Goal: Task Accomplishment & Management: Use online tool/utility

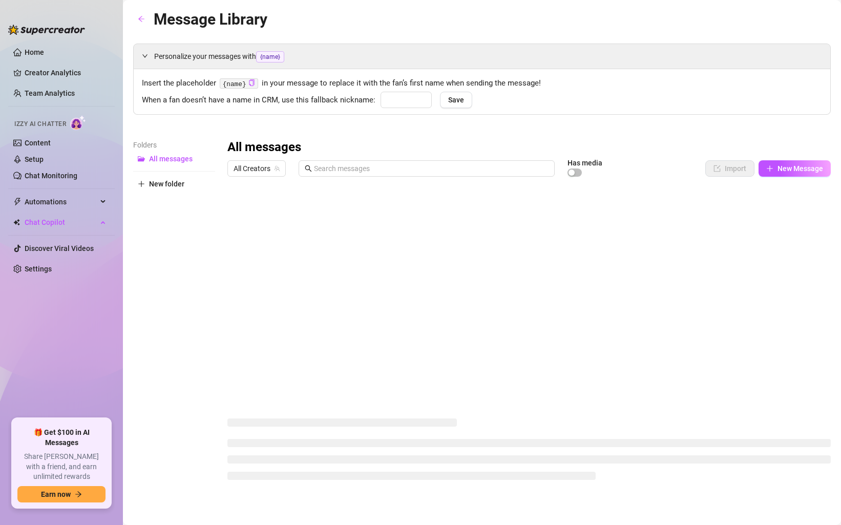
type input "hon"
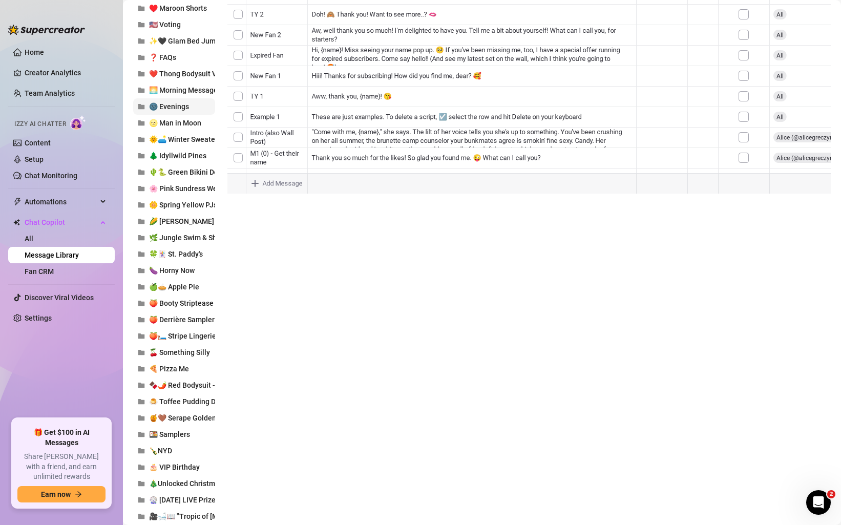
scroll to position [217, 0]
click at [189, 352] on span "🍒 Something Silly" at bounding box center [179, 351] width 61 height 8
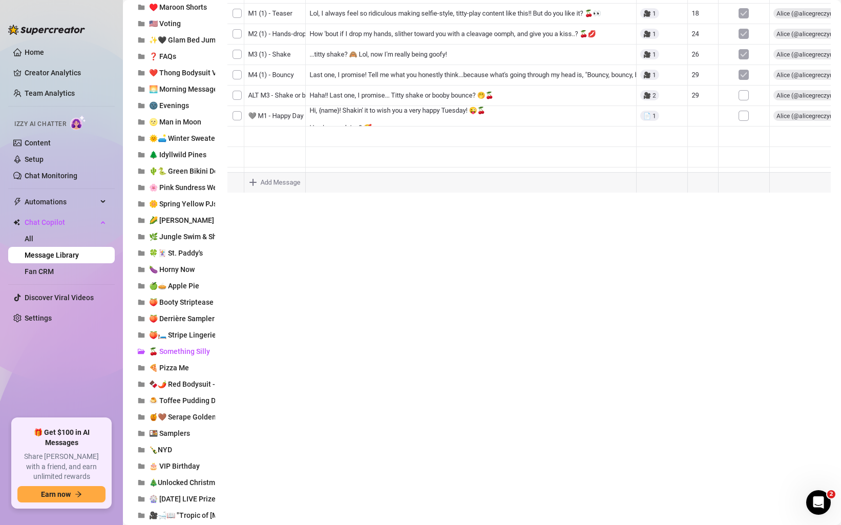
scroll to position [0, 0]
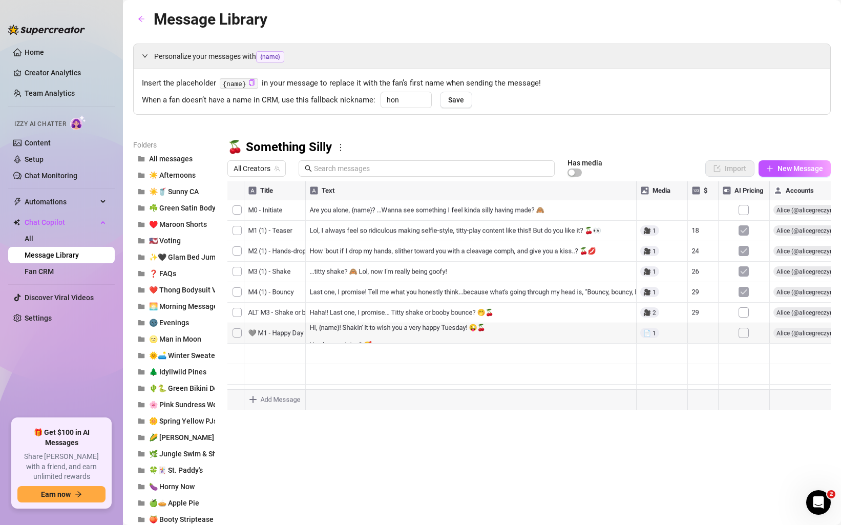
drag, startPoint x: 230, startPoint y: 335, endPoint x: 251, endPoint y: 205, distance: 131.7
click at [251, 205] on div at bounding box center [528, 295] width 603 height 228
click at [388, 202] on div at bounding box center [528, 295] width 603 height 228
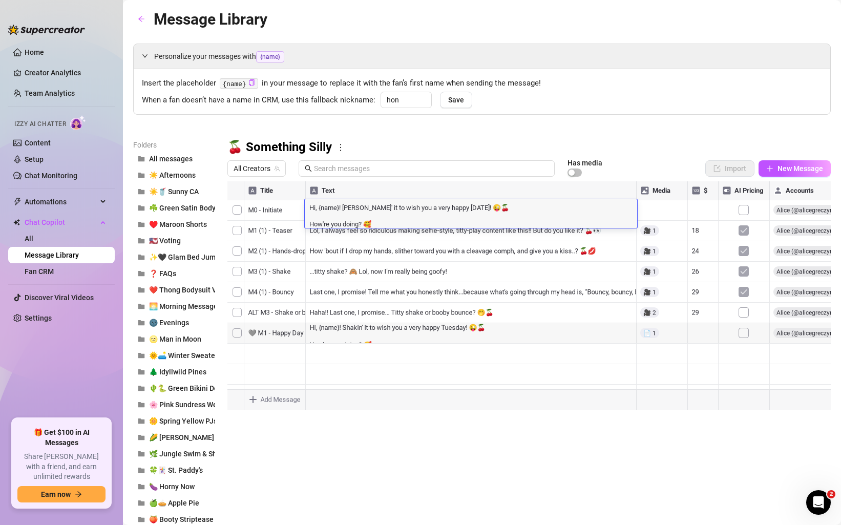
click at [370, 207] on textarea "Hi, {name}! [PERSON_NAME]' it to wish you a very happy [DATE]! 😜🍒 How're you do…" at bounding box center [471, 215] width 332 height 26
type textarea "Hi, {name}! [PERSON_NAME]' 'em to wish you a very happy [DATE]! 😜🍒 How're you d…"
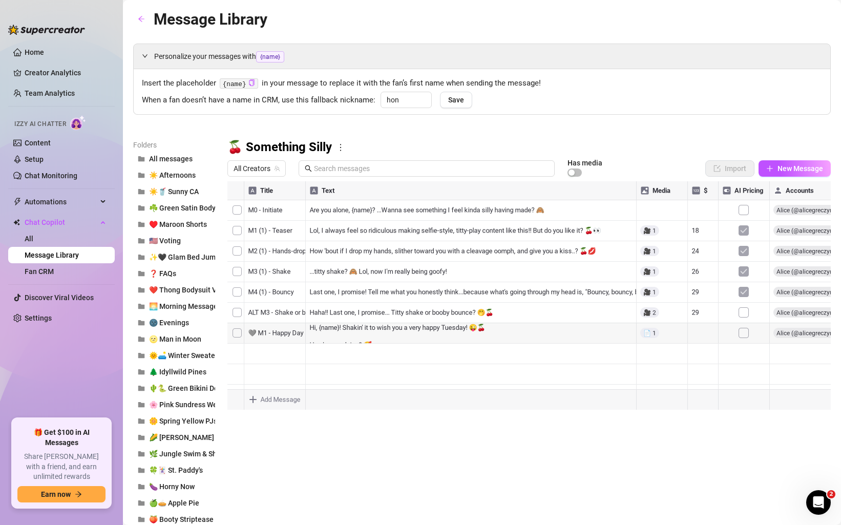
drag, startPoint x: 232, startPoint y: 355, endPoint x: 235, endPoint y: 226, distance: 129.1
click at [235, 226] on div at bounding box center [528, 295] width 603 height 228
drag, startPoint x: 231, startPoint y: 377, endPoint x: 238, endPoint y: 255, distance: 122.6
click at [238, 255] on div at bounding box center [528, 295] width 603 height 228
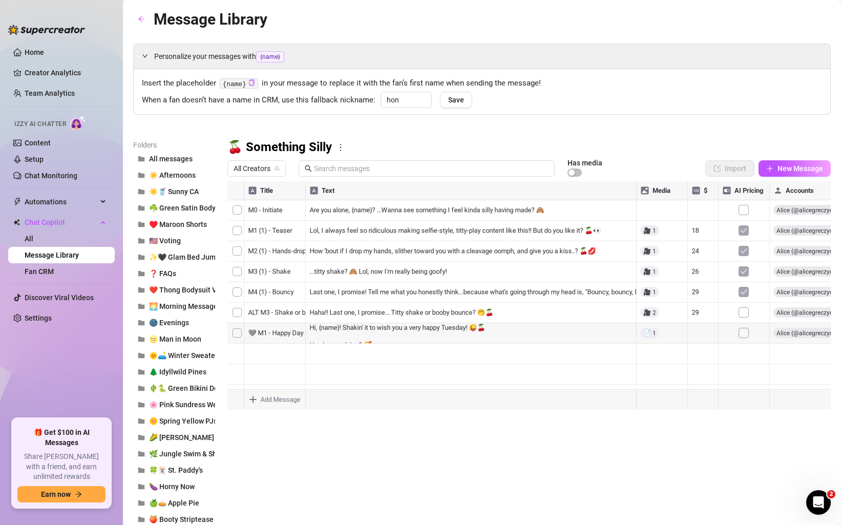
scroll to position [41, 0]
drag, startPoint x: 231, startPoint y: 354, endPoint x: 239, endPoint y: 233, distance: 122.1
click at [239, 233] on div at bounding box center [528, 295] width 603 height 228
click at [339, 145] on icon "more" at bounding box center [340, 147] width 9 height 9
click at [365, 168] on link "Rename" at bounding box center [360, 164] width 37 height 8
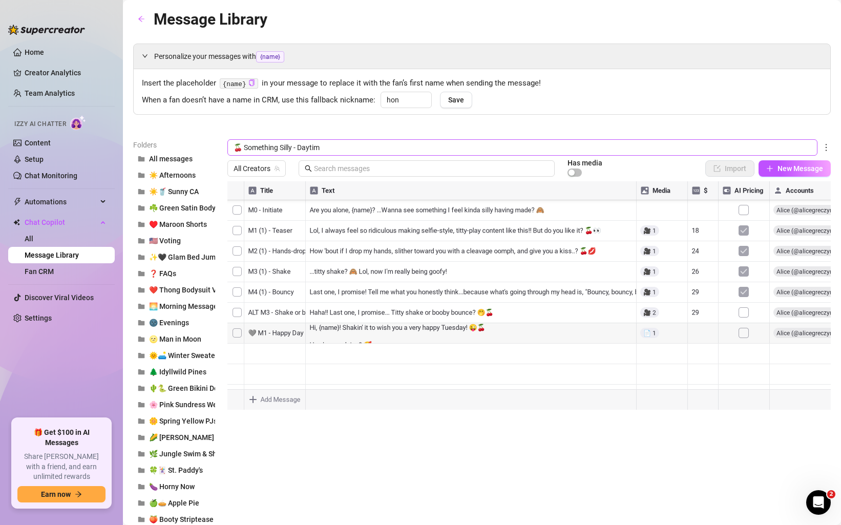
type input "🍒 Something Silly - Daytime"
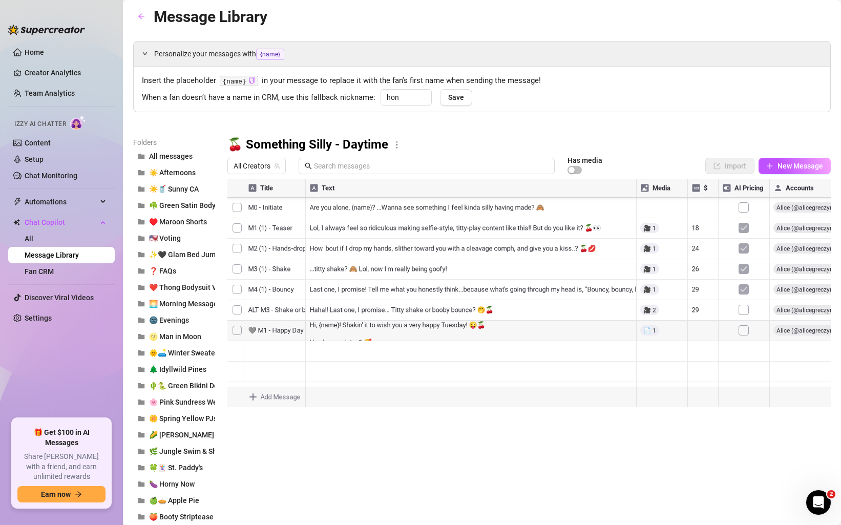
click at [393, 145] on icon "more" at bounding box center [396, 144] width 9 height 9
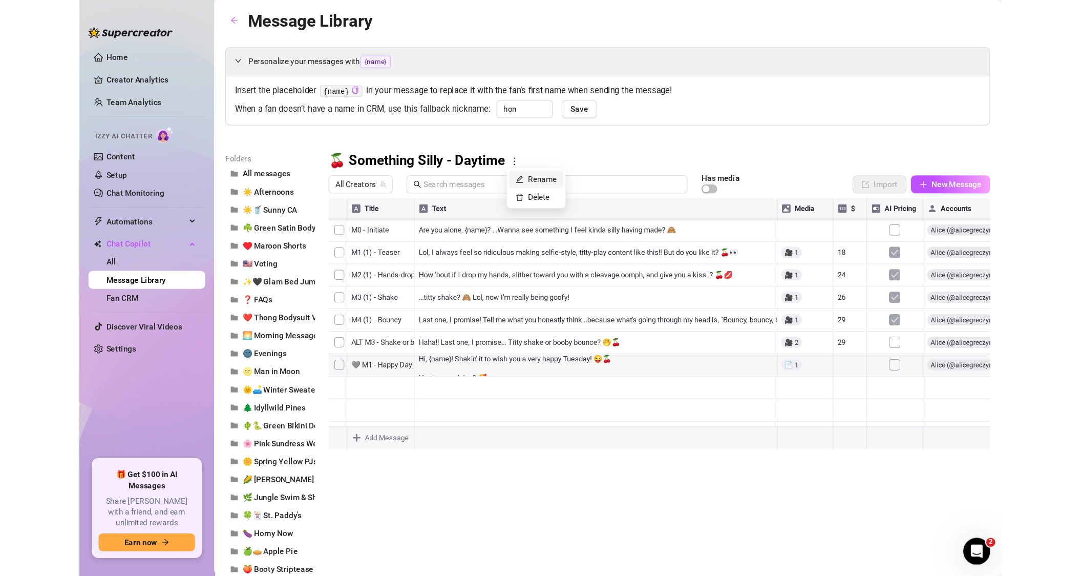
scroll to position [1, 0]
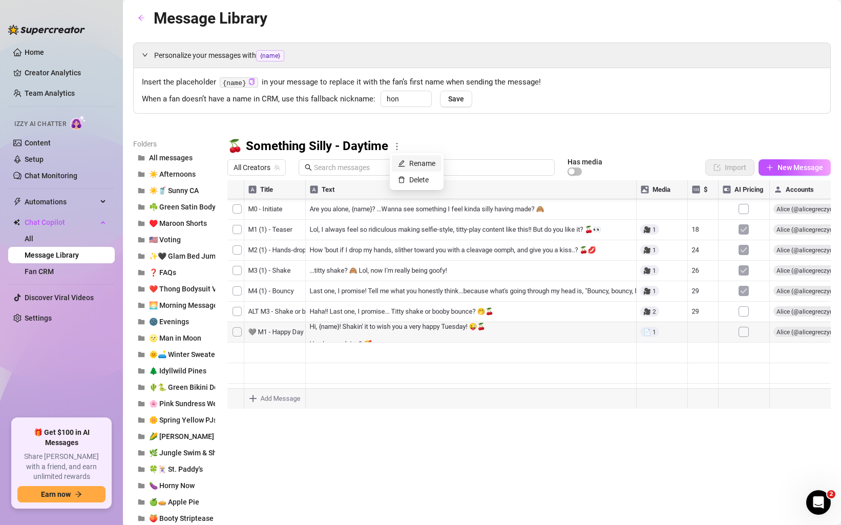
click at [417, 167] on link "Rename" at bounding box center [416, 163] width 37 height 8
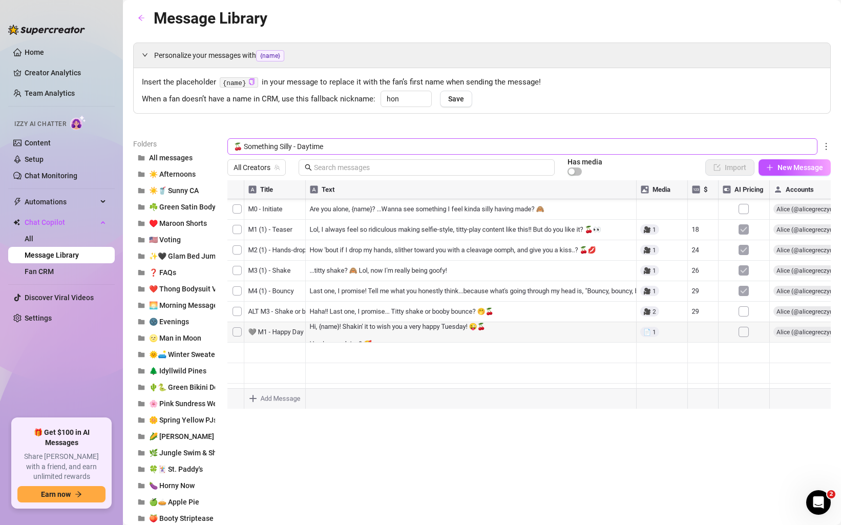
click at [244, 147] on input "🍒 Something Silly - Daytime" at bounding box center [522, 146] width 590 height 16
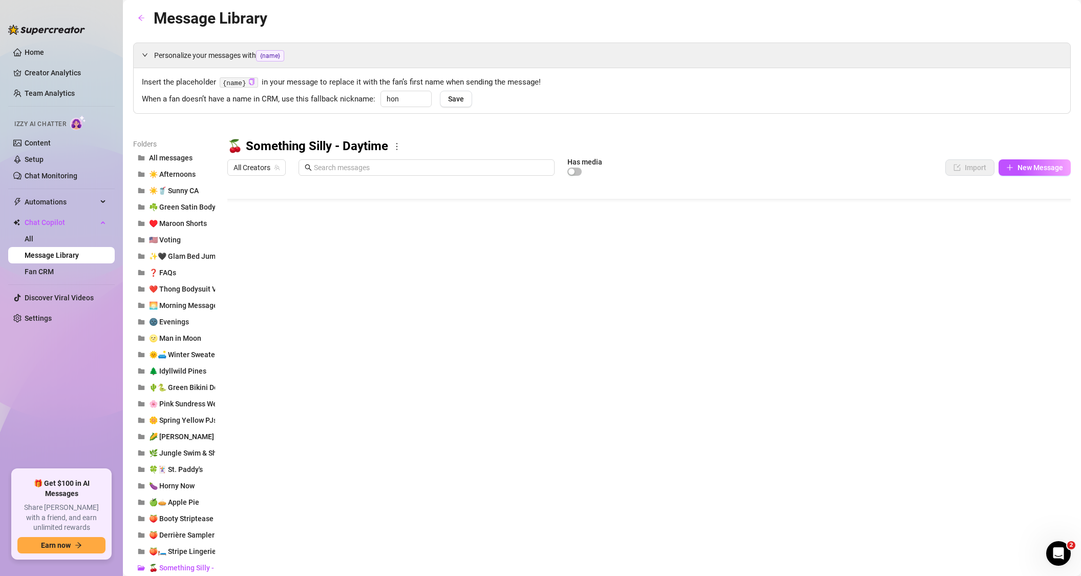
scroll to position [0, 0]
click at [387, 207] on div at bounding box center [649, 294] width 844 height 228
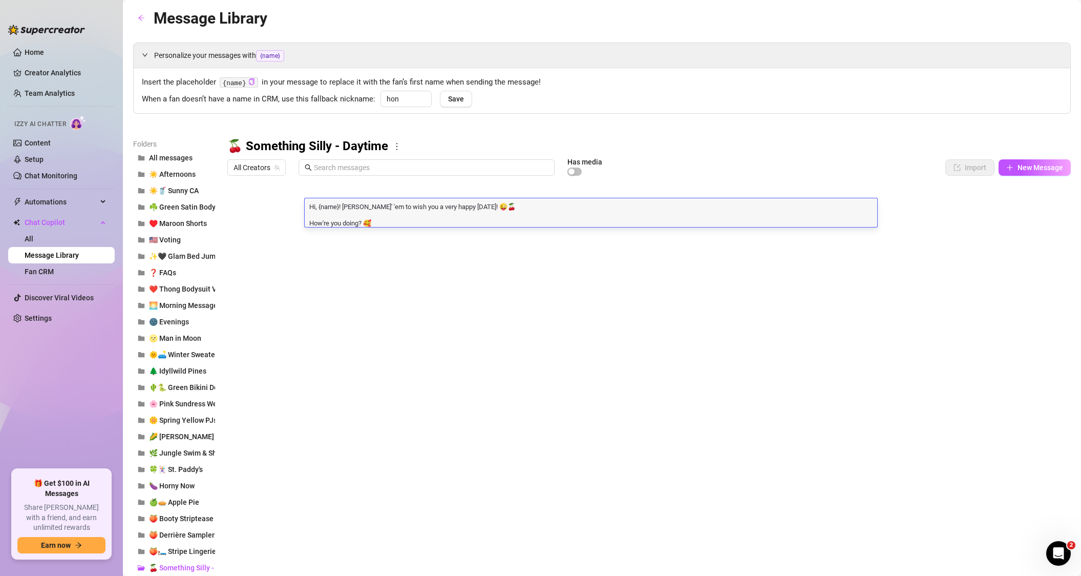
click at [377, 225] on textarea "Hi, {name}! [PERSON_NAME]' 'em to wish you a very happy [DATE]! 😜🍒 How're you d…" at bounding box center [591, 214] width 573 height 26
drag, startPoint x: 333, startPoint y: 222, endPoint x: 314, endPoint y: 220, distance: 18.6
click at [318, 216] on textarea "Hi, {name}! [PERSON_NAME]' 'em to wish you a very happy [DATE]! 😜🍒 How're you d…" at bounding box center [591, 214] width 573 height 26
drag, startPoint x: 364, startPoint y: 224, endPoint x: 313, endPoint y: 223, distance: 50.2
click at [315, 222] on textarea "Hi, {name}! [PERSON_NAME]' 'em to wish you a very happy [DATE]! 😜🍒 How're you d…" at bounding box center [591, 214] width 573 height 26
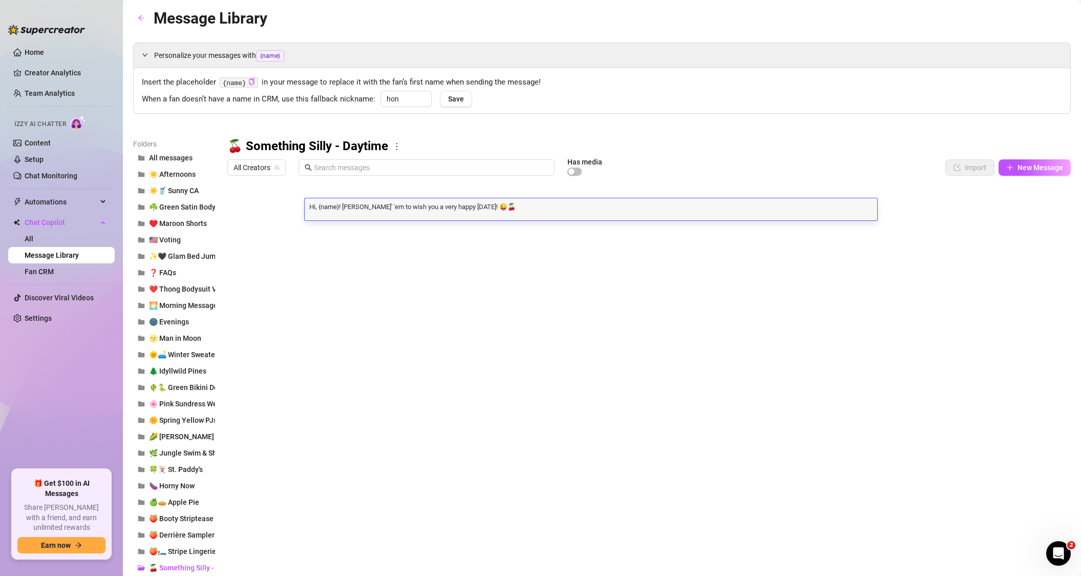
type textarea "Hi, {name}! [PERSON_NAME]' 'em to wish you a very happy [DATE]! 😜🍒 How are you?…"
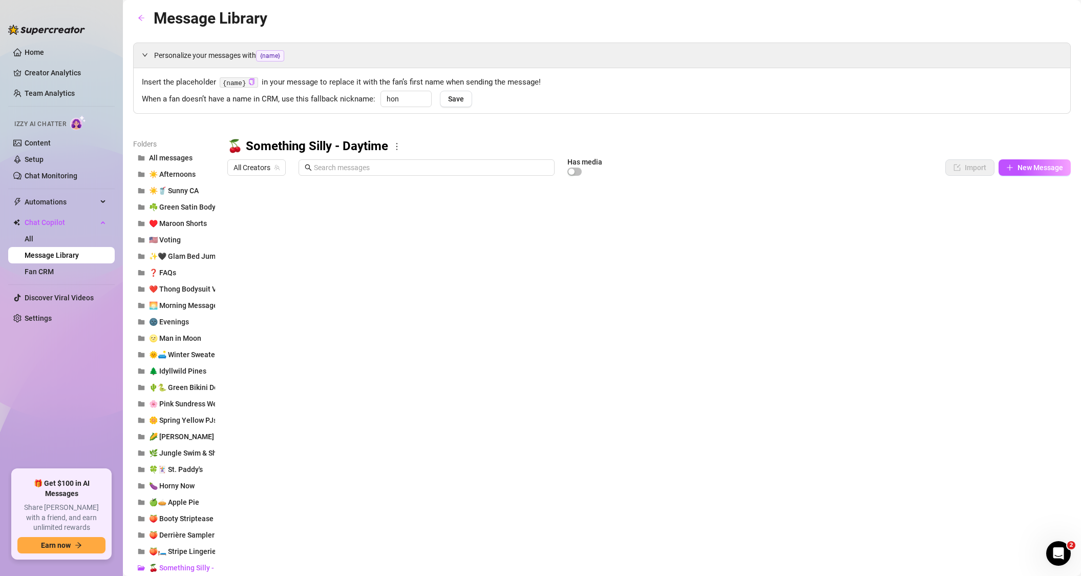
click at [600, 250] on div at bounding box center [649, 294] width 844 height 228
click at [491, 209] on div at bounding box center [649, 294] width 844 height 228
click at [488, 200] on div at bounding box center [649, 294] width 844 height 228
